Goal: Information Seeking & Learning: Learn about a topic

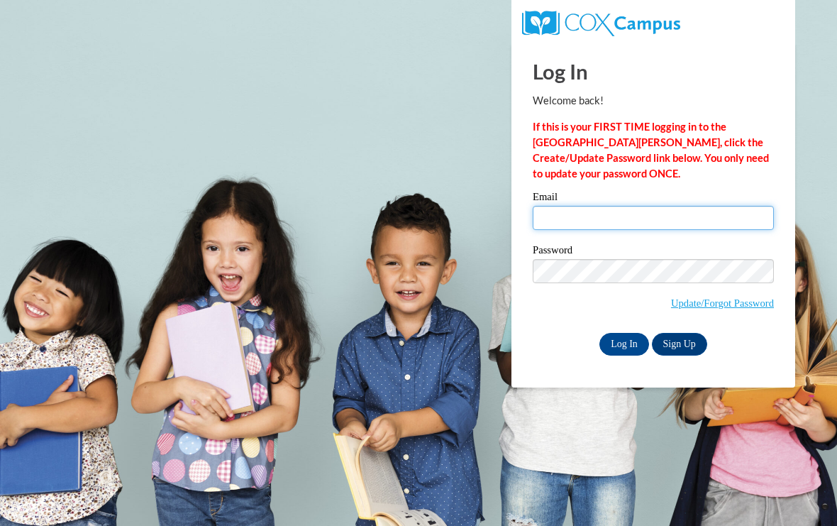
click at [604, 226] on input "Email" at bounding box center [653, 218] width 241 height 24
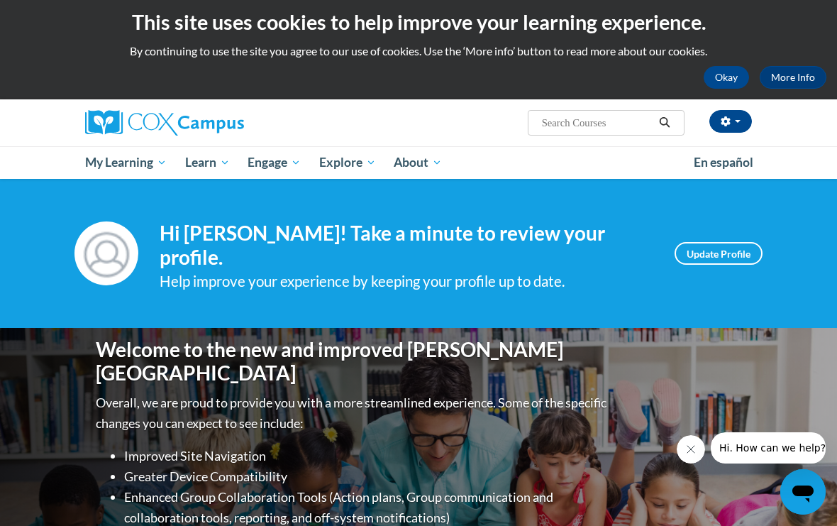
scroll to position [2, 0]
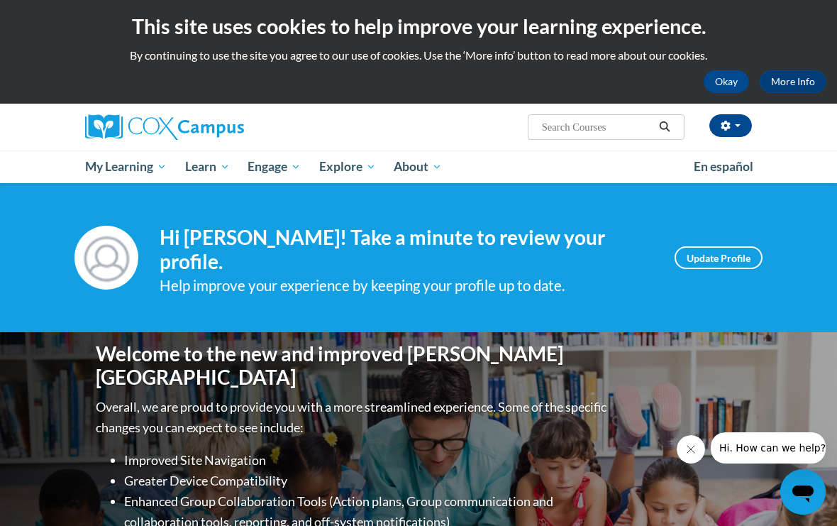
click at [444, 108] on div "Yajaira Ramirez (Eastern Daylight Time GMT-0400 ) My Profile Inbox My Transcrip…" at bounding box center [533, 122] width 459 height 36
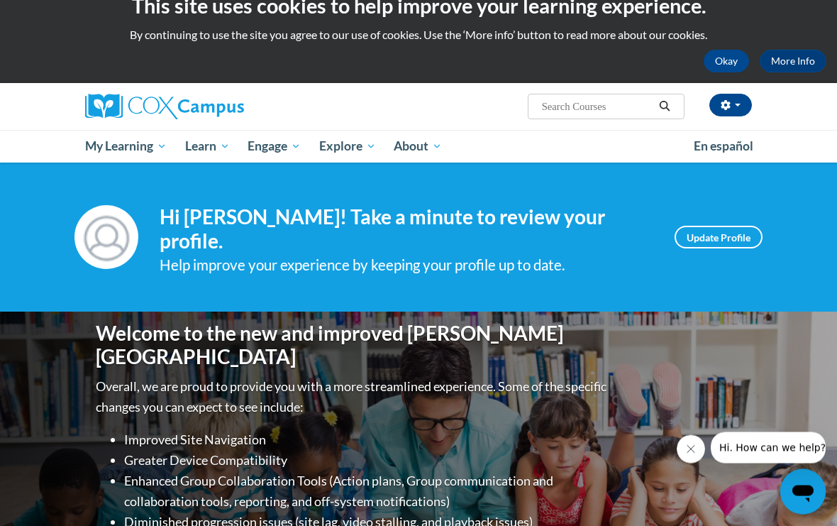
scroll to position [21, 0]
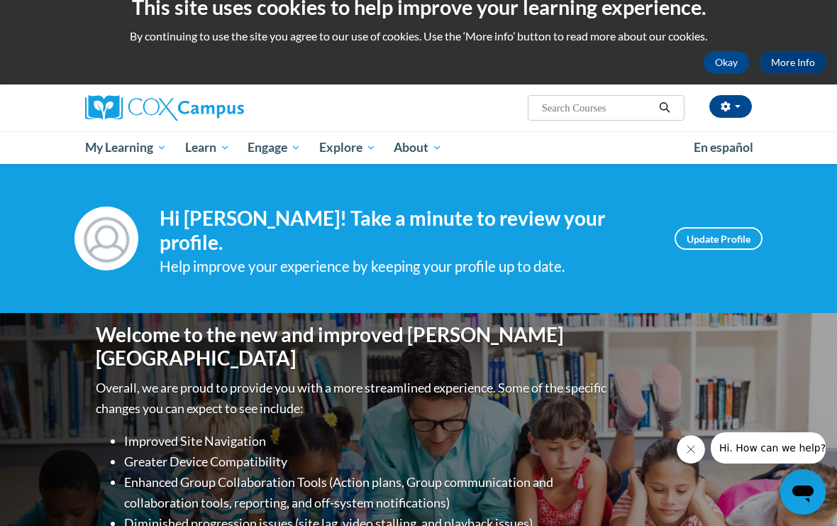
click at [0, 0] on span "PK-5 Structured Literacy Program" at bounding box center [0, 0] width 0 height 0
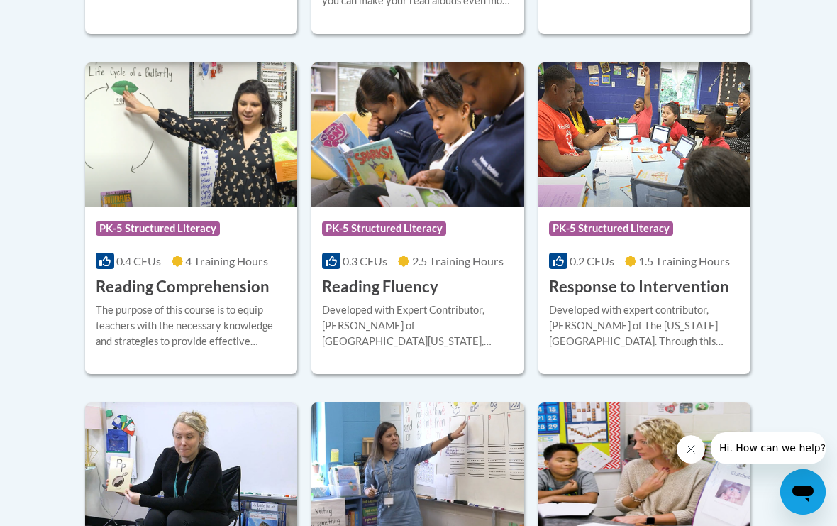
scroll to position [1332, 0]
